Goal: Entertainment & Leisure: Consume media (video, audio)

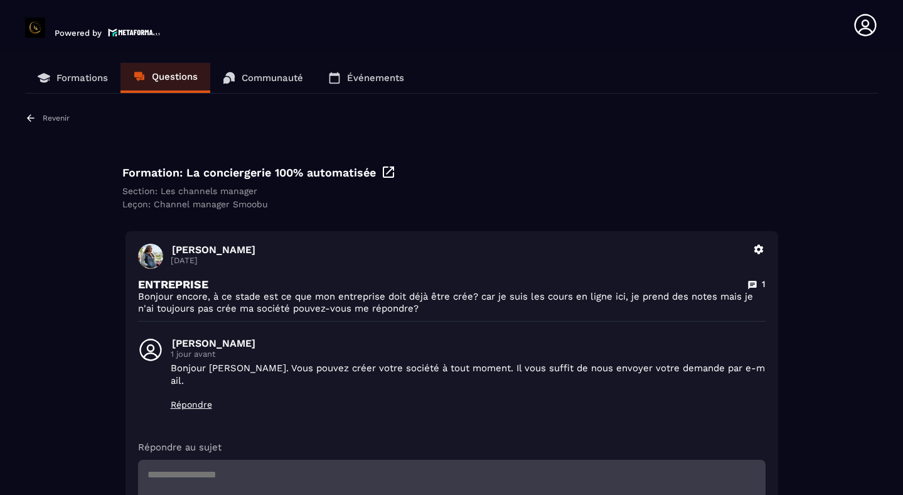
click at [86, 76] on p "Formations" at bounding box center [81, 77] width 51 height 11
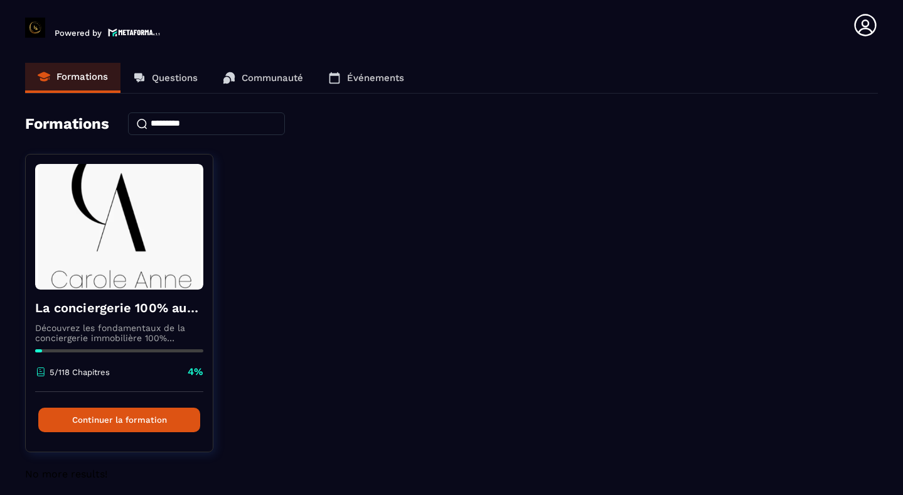
click at [148, 77] on link "Questions" at bounding box center [166, 78] width 90 height 30
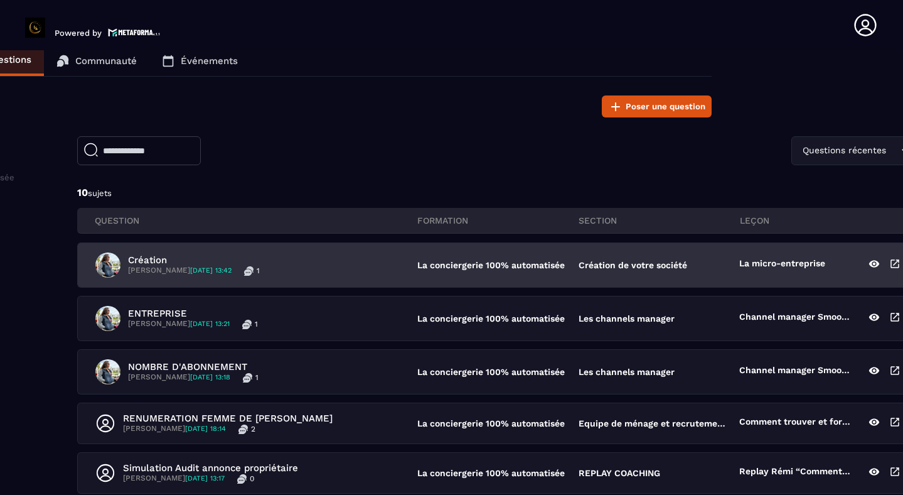
scroll to position [18, 166]
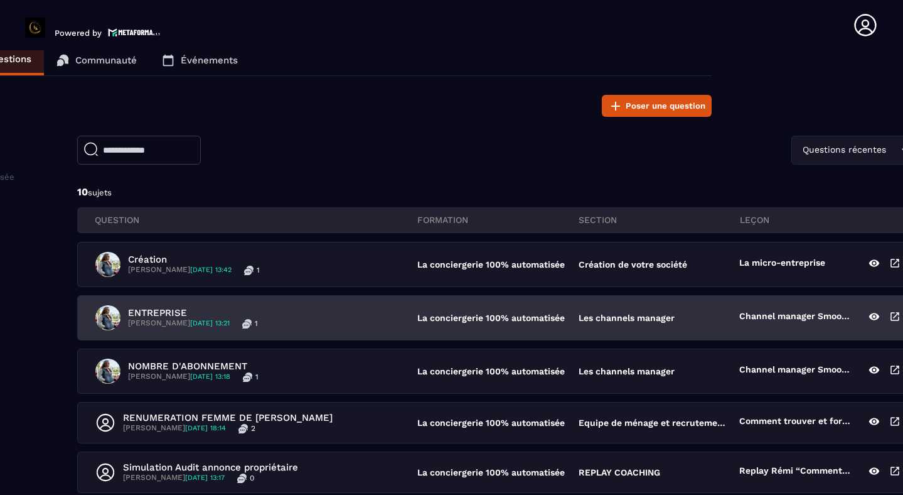
click at [375, 319] on div "ENTREPRISE [PERSON_NAME] [DATE] 13:21 1" at bounding box center [256, 317] width 322 height 25
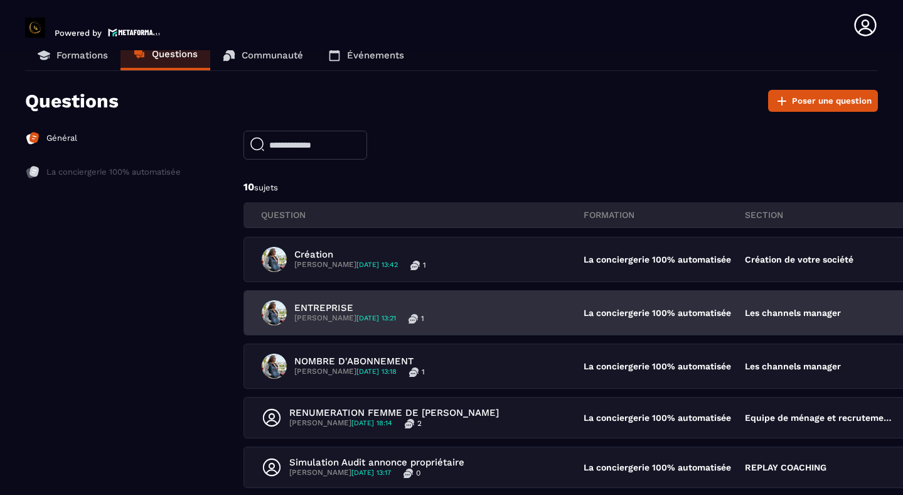
scroll to position [23, 0]
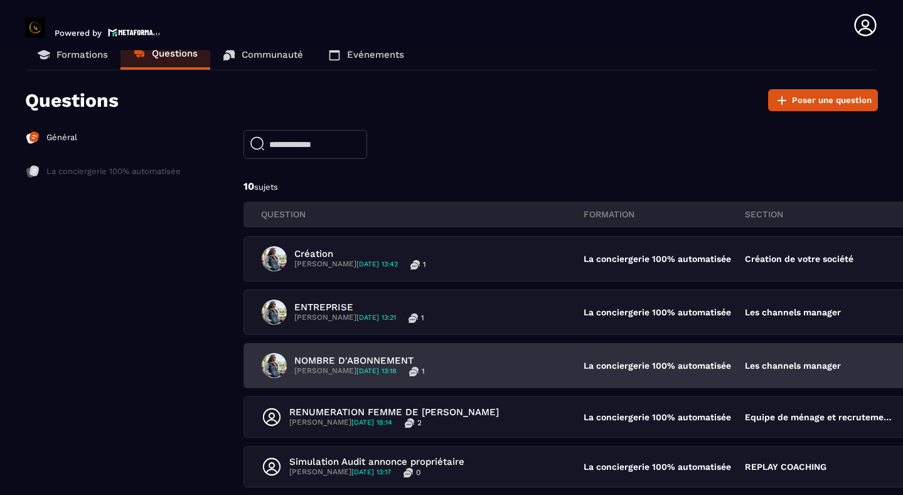
click at [539, 365] on div "NOMBRE D'ABONNEMENT [PERSON_NAME] [DATE] 13:18 1" at bounding box center [423, 365] width 322 height 25
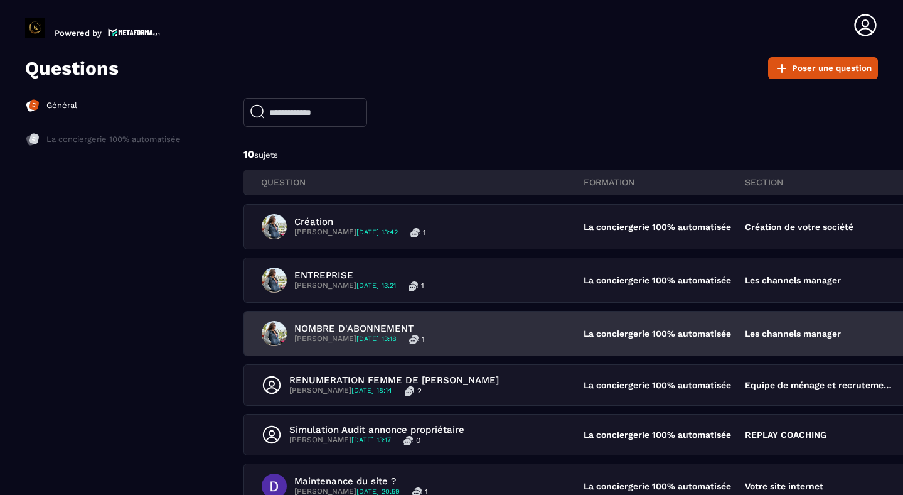
scroll to position [57, 0]
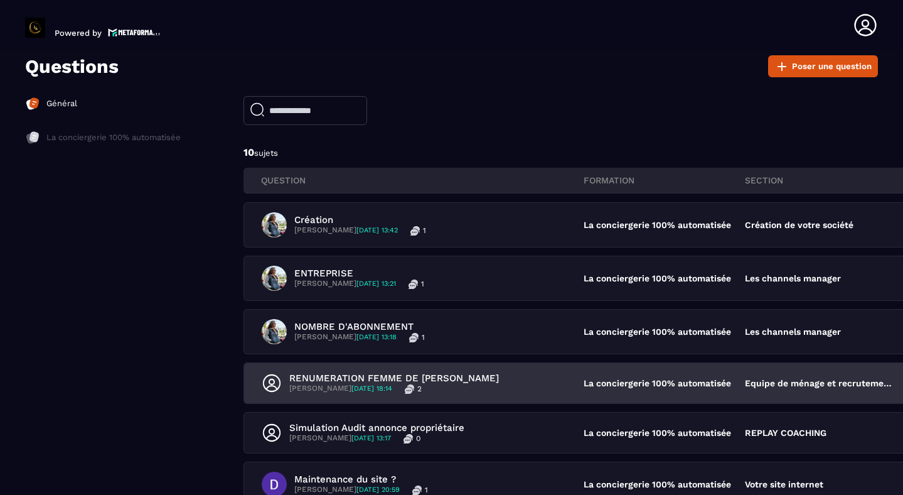
click at [506, 387] on div "RENUMERATION FEMME DE [PERSON_NAME] [DATE] 18:14 2" at bounding box center [423, 382] width 322 height 21
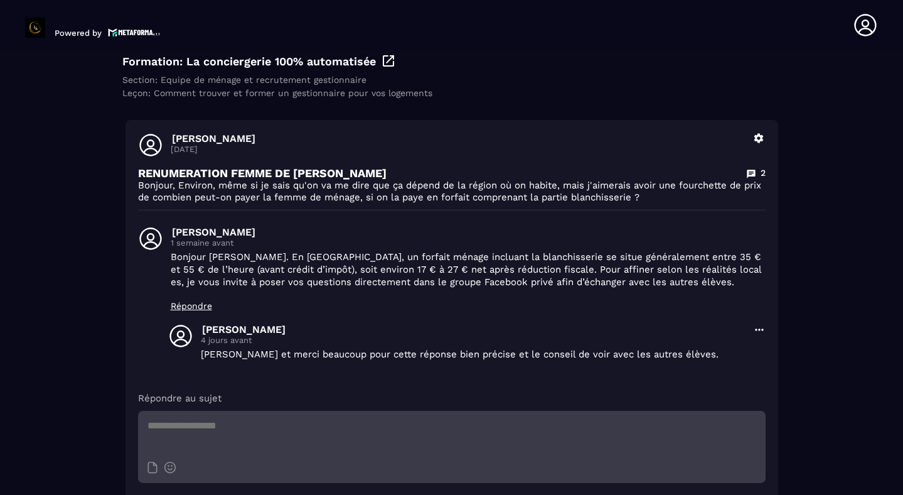
scroll to position [112, 0]
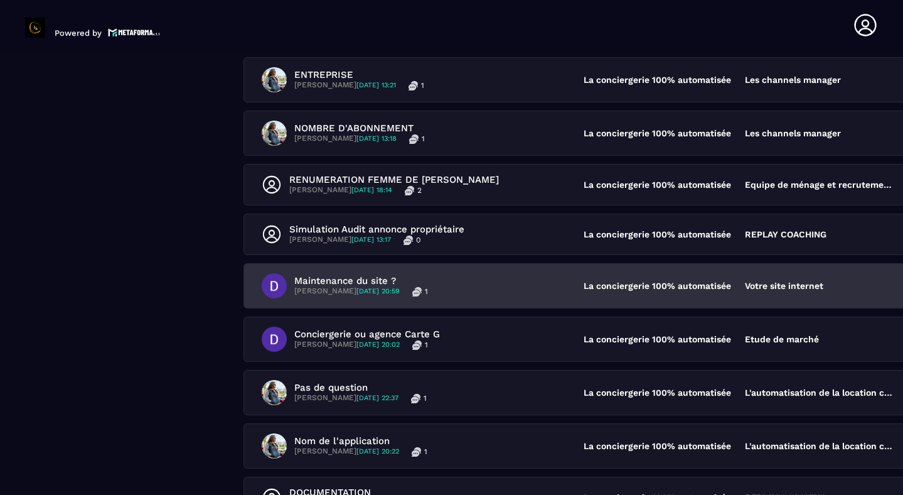
scroll to position [271, 0]
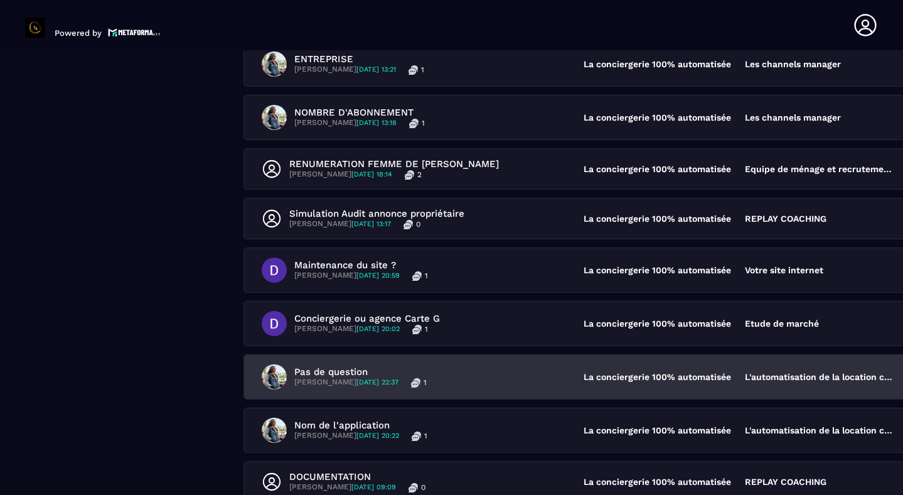
click at [534, 379] on div "Pas de question [PERSON_NAME] [DATE] 22:37 1" at bounding box center [423, 376] width 322 height 25
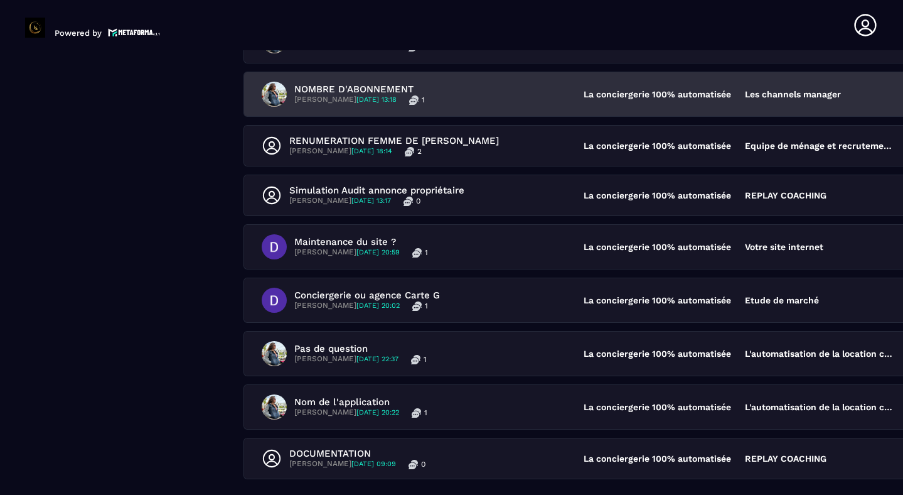
scroll to position [295, 0]
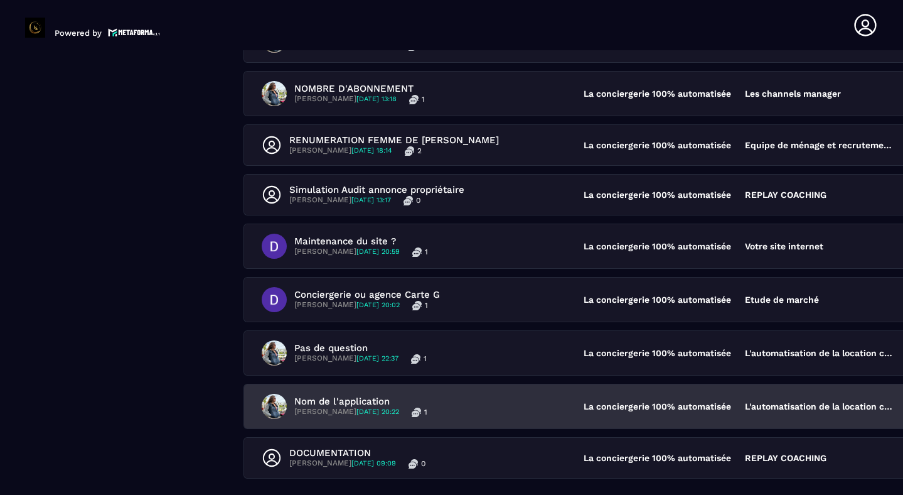
click at [505, 404] on div "Nom de l'application [PERSON_NAME] [DATE] 20:22 1" at bounding box center [423, 406] width 322 height 25
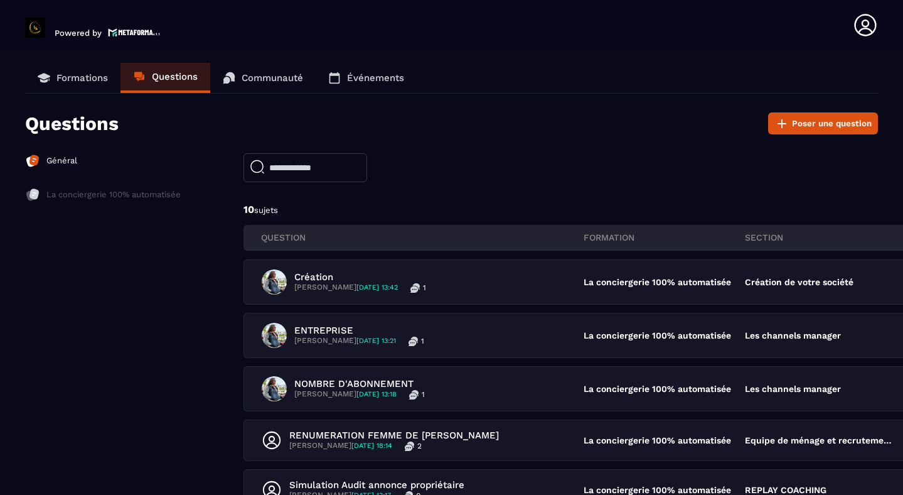
click at [83, 76] on p "Formations" at bounding box center [81, 77] width 51 height 11
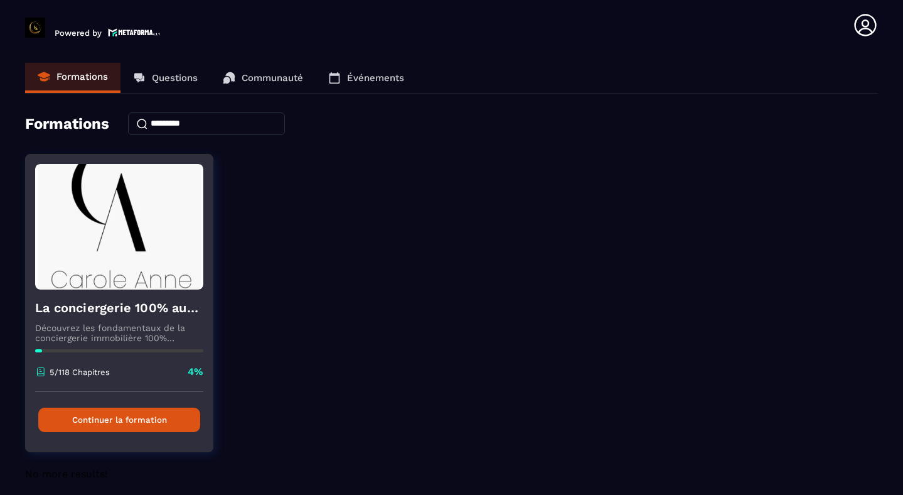
click at [105, 237] on img at bounding box center [119, 227] width 168 height 126
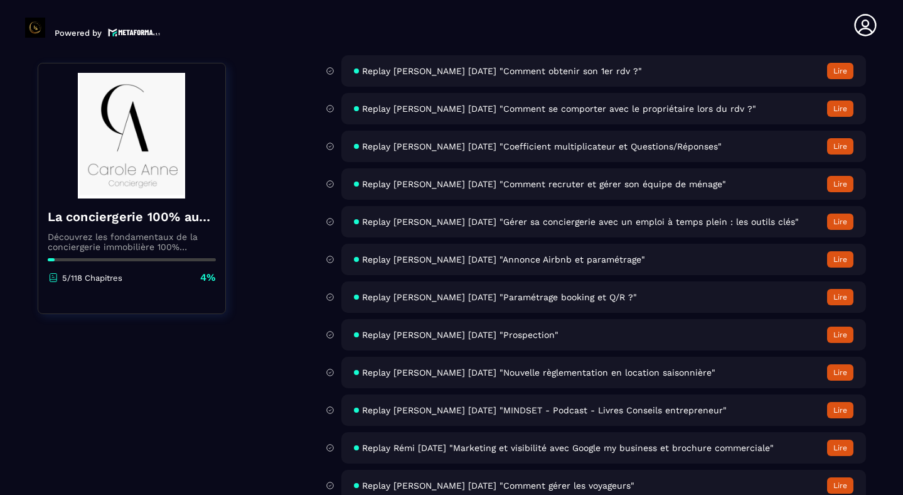
scroll to position [5158, 0]
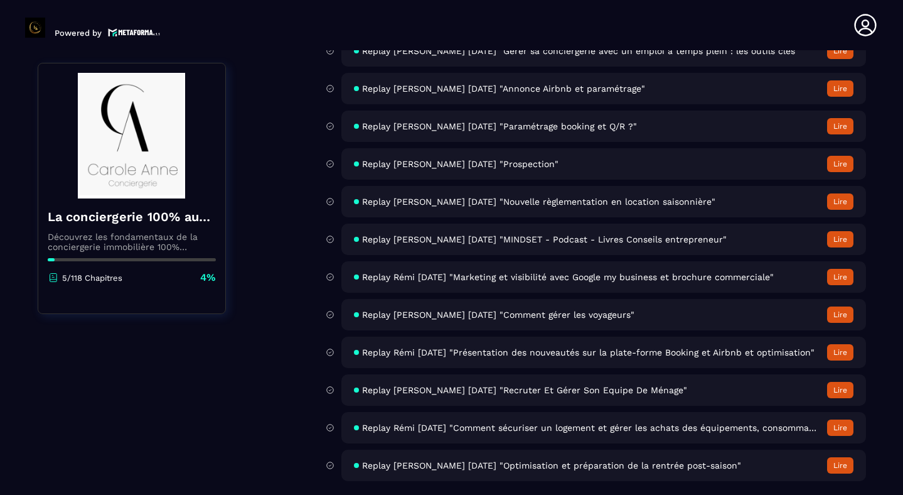
click at [431, 355] on span "Replay Rémi [DATE] "Présentation des nouveautés sur la plate-forme Booking et A…" at bounding box center [588, 352] width 453 height 10
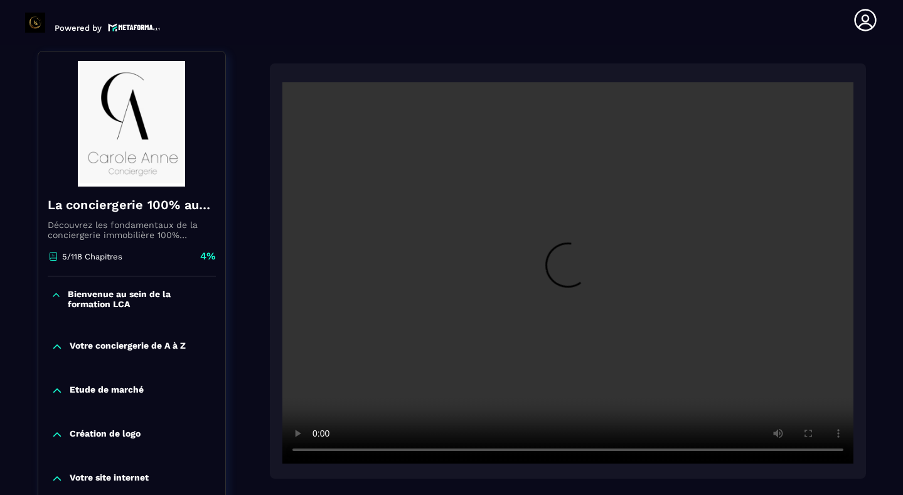
scroll to position [131, 0]
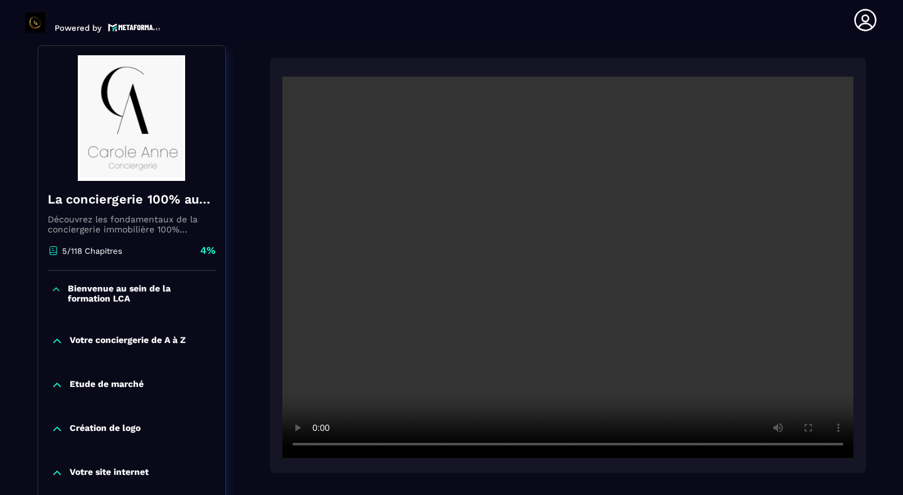
click at [585, 318] on video at bounding box center [567, 267] width 571 height 381
click at [415, 325] on video at bounding box center [567, 267] width 571 height 381
